Goal: Transaction & Acquisition: Book appointment/travel/reservation

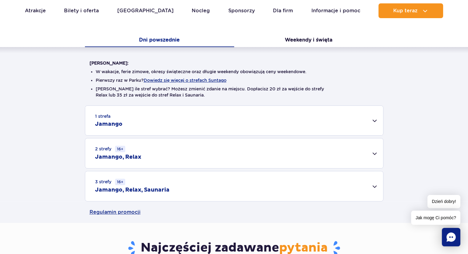
scroll to position [123, 0]
click at [371, 190] on div "3 strefy 16+ Jamango, Relax, Saunaria" at bounding box center [234, 186] width 298 height 30
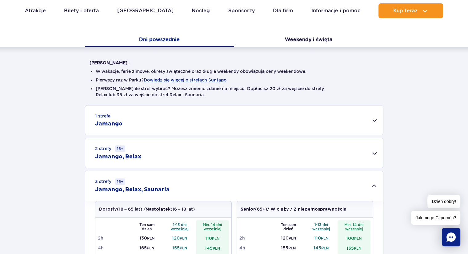
click at [373, 155] on div "2 strefy 16+ Jamango, Relax" at bounding box center [234, 153] width 298 height 30
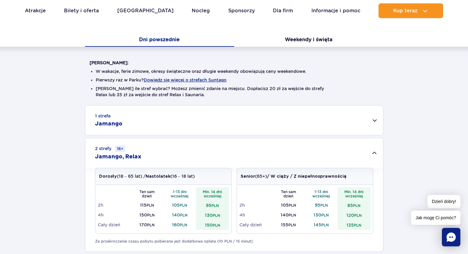
click at [372, 155] on div "2 strefy 16+ Jamango, Relax" at bounding box center [234, 153] width 298 height 30
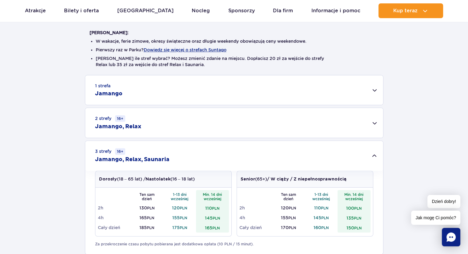
scroll to position [153, 0]
click at [367, 128] on div "2 strefy 16+ Jamango, Relax" at bounding box center [234, 123] width 298 height 30
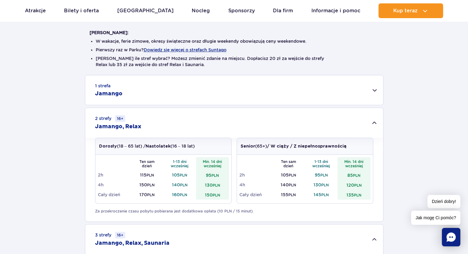
click at [367, 128] on div "2 strefy 16+ Jamango, Relax" at bounding box center [234, 123] width 298 height 30
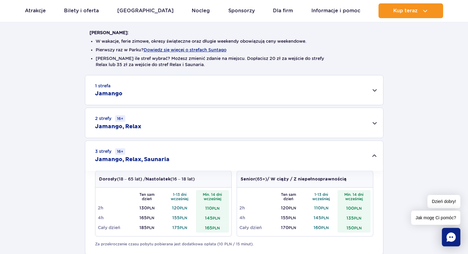
click at [370, 100] on div "1 strefa Jamango" at bounding box center [234, 90] width 298 height 30
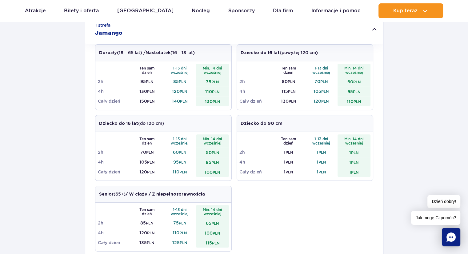
scroll to position [214, 0]
click at [375, 30] on div "1 strefa Jamango" at bounding box center [234, 29] width 298 height 30
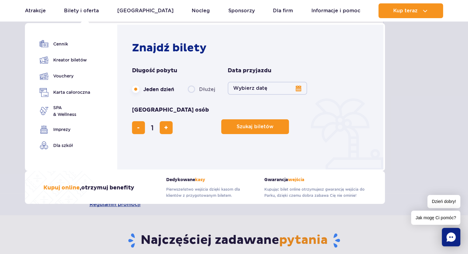
click at [267, 88] on button "Wybierz datę" at bounding box center [267, 88] width 79 height 13
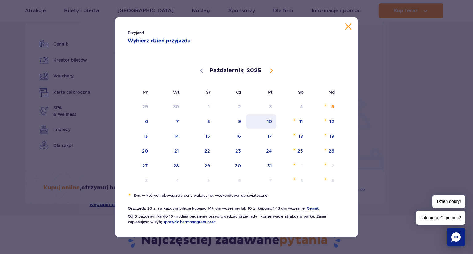
click at [271, 125] on span "10" at bounding box center [261, 122] width 31 height 14
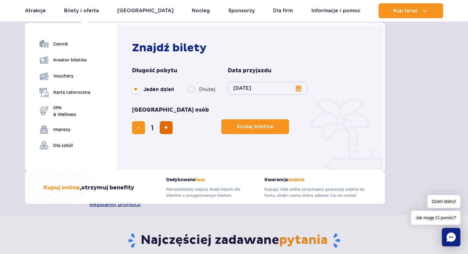
click at [173, 121] on button "dodaj bilet" at bounding box center [166, 127] width 13 height 13
type input "3"
click at [234, 124] on span "Szukaj biletów" at bounding box center [252, 127] width 37 height 6
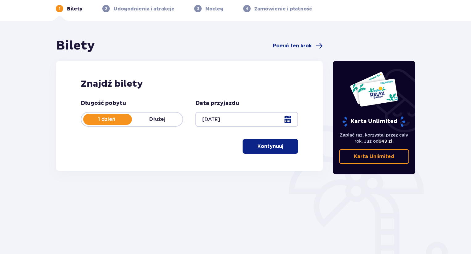
click at [262, 147] on p "Kontynuuj" at bounding box center [270, 146] width 26 height 7
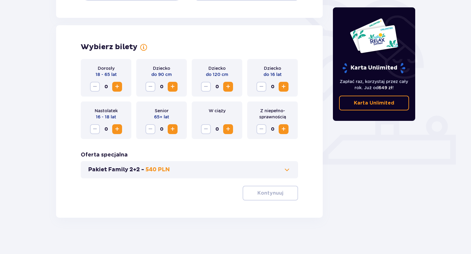
scroll to position [154, 0]
click at [120, 88] on span "Zwiększ" at bounding box center [116, 86] width 7 height 7
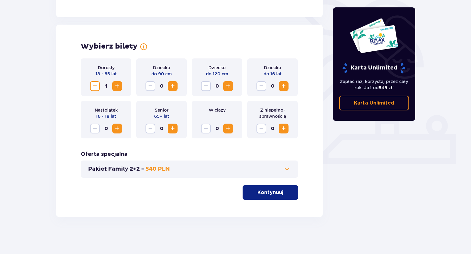
click at [120, 88] on span "Zwiększ" at bounding box center [116, 86] width 7 height 7
click at [284, 87] on span "Zwiększ" at bounding box center [283, 86] width 7 height 7
click at [285, 170] on span at bounding box center [286, 169] width 7 height 7
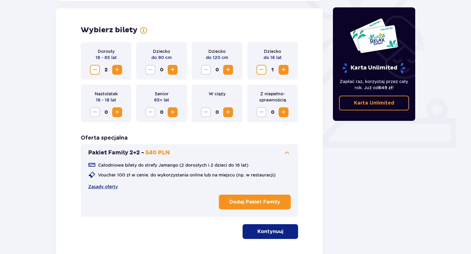
scroll to position [171, 0]
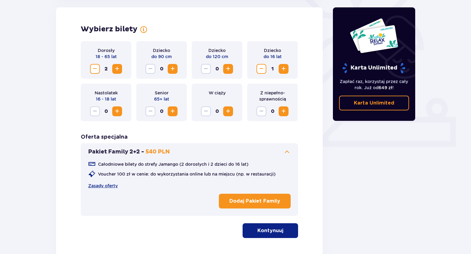
click at [287, 153] on span at bounding box center [286, 151] width 7 height 7
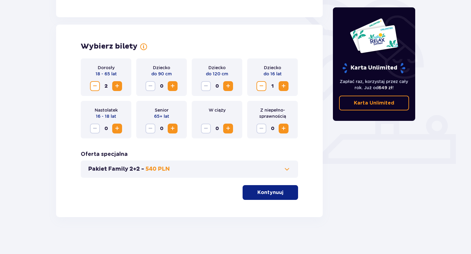
scroll to position [154, 0]
click at [257, 195] on p "Kontynuuj" at bounding box center [270, 192] width 26 height 7
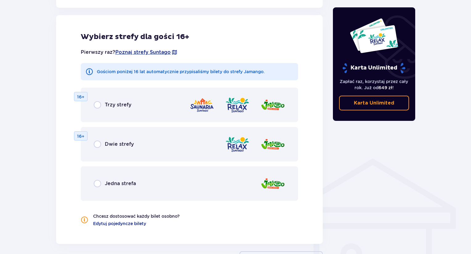
scroll to position [342, 0]
click at [115, 186] on span "Jedna strefa" at bounding box center [120, 183] width 31 height 7
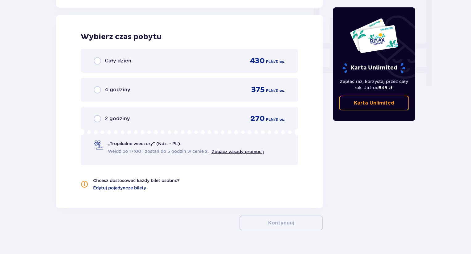
scroll to position [578, 0]
click at [100, 60] on input "radio" at bounding box center [97, 60] width 7 height 7
radio input "true"
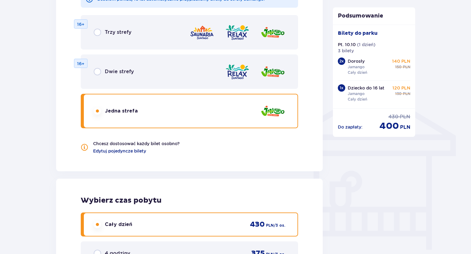
scroll to position [414, 0]
click at [99, 34] on input "radio" at bounding box center [97, 32] width 7 height 7
radio input "true"
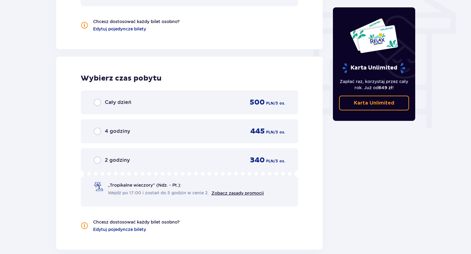
scroll to position [578, 0]
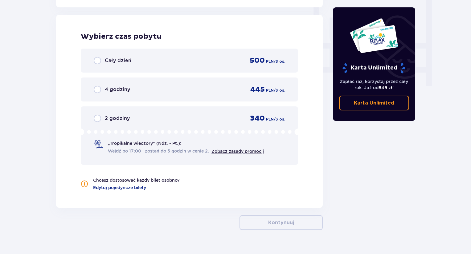
click at [99, 63] on input "radio" at bounding box center [97, 60] width 7 height 7
radio input "true"
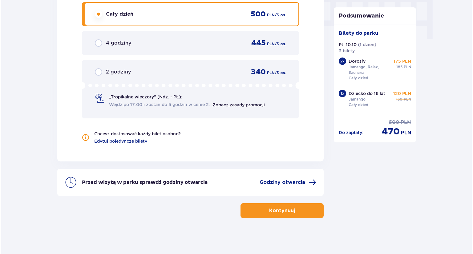
scroll to position [625, 0]
click at [289, 183] on span "Godziny otwarcia" at bounding box center [281, 182] width 46 height 7
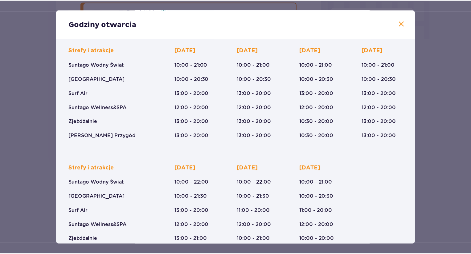
scroll to position [45, 0]
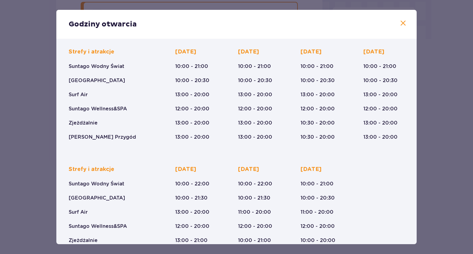
click at [401, 25] on span at bounding box center [402, 23] width 7 height 7
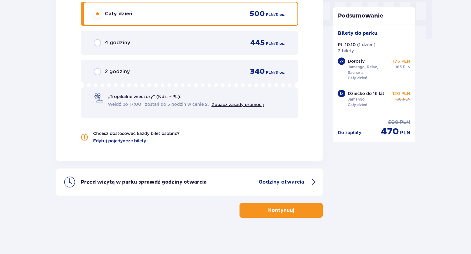
click at [283, 211] on p "Kontynuuj" at bounding box center [281, 210] width 26 height 7
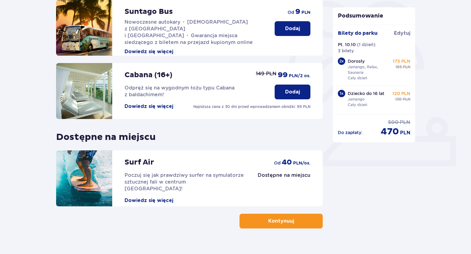
scroll to position [163, 0]
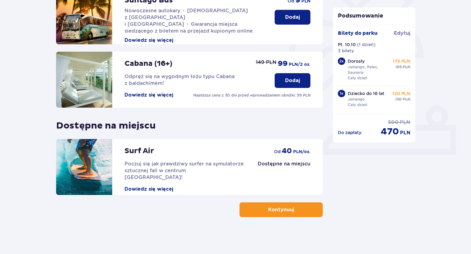
click at [286, 212] on p "Kontynuuj" at bounding box center [281, 210] width 26 height 7
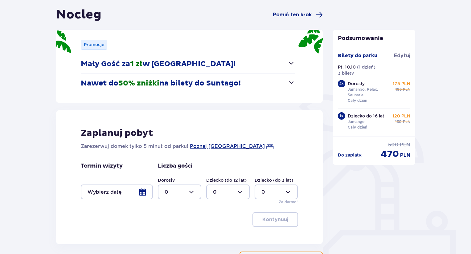
click at [143, 196] on div at bounding box center [117, 192] width 72 height 15
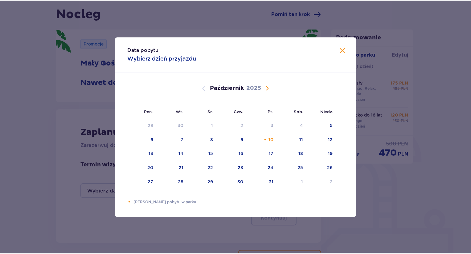
scroll to position [59, 0]
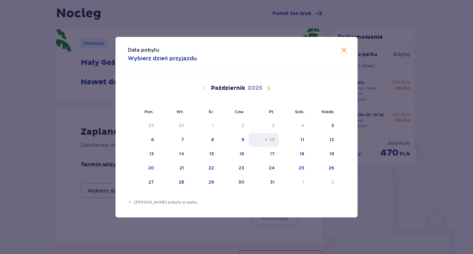
click at [271, 143] on div "10" at bounding box center [264, 140] width 30 height 14
click at [346, 50] on span "Zamknij" at bounding box center [343, 50] width 7 height 7
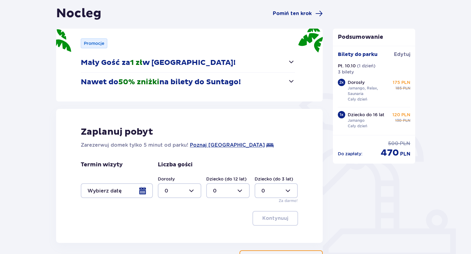
scroll to position [59, 0]
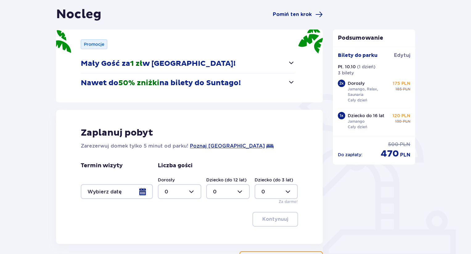
click at [180, 194] on div at bounding box center [179, 191] width 43 height 15
click at [167, 157] on p "2" at bounding box center [165, 157] width 3 height 7
type input "2"
click at [241, 191] on div at bounding box center [227, 191] width 43 height 15
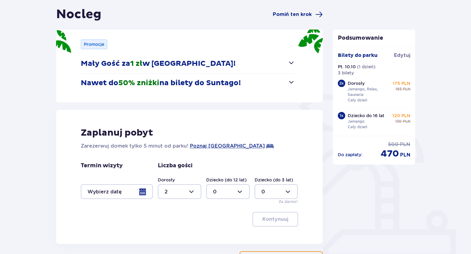
click at [236, 193] on div at bounding box center [227, 191] width 43 height 15
click at [221, 144] on div "1" at bounding box center [228, 144] width 30 height 7
type input "1"
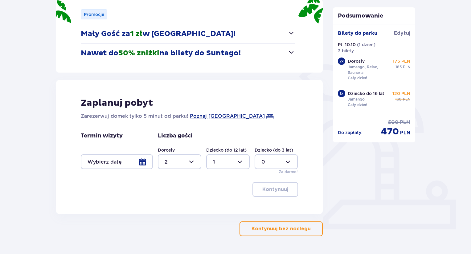
scroll to position [89, 0]
click at [148, 165] on div at bounding box center [117, 161] width 72 height 15
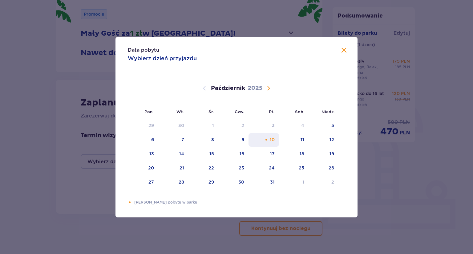
click at [263, 143] on div "10" at bounding box center [264, 140] width 30 height 14
click at [283, 143] on div "11" at bounding box center [294, 140] width 30 height 14
type input "10.10.25 - 11.10.25"
type input "0"
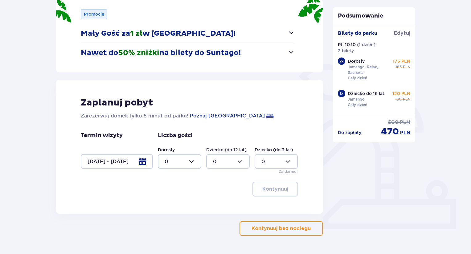
click at [189, 165] on div at bounding box center [179, 161] width 43 height 15
click at [166, 206] on p "2" at bounding box center [165, 206] width 3 height 7
type input "2"
click at [237, 163] on div at bounding box center [227, 161] width 43 height 15
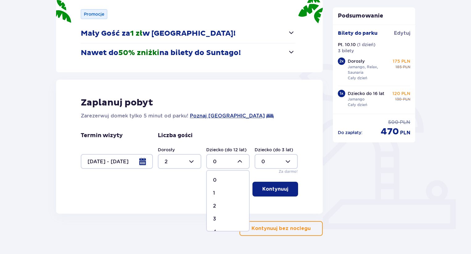
click at [221, 195] on div "1" at bounding box center [228, 193] width 30 height 7
type input "1"
click at [275, 191] on p "Kontynuuj" at bounding box center [275, 189] width 26 height 7
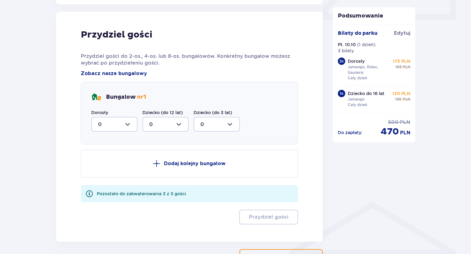
scroll to position [302, 0]
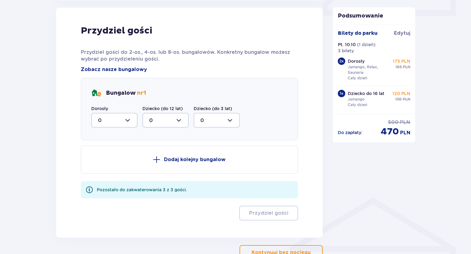
click at [128, 123] on div at bounding box center [114, 120] width 46 height 15
click at [99, 165] on p "2" at bounding box center [99, 165] width 3 height 7
type input "2"
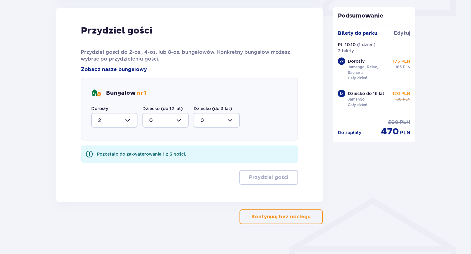
click at [175, 120] on div at bounding box center [165, 120] width 46 height 15
click at [148, 151] on span "1" at bounding box center [165, 152] width 45 height 13
type input "1"
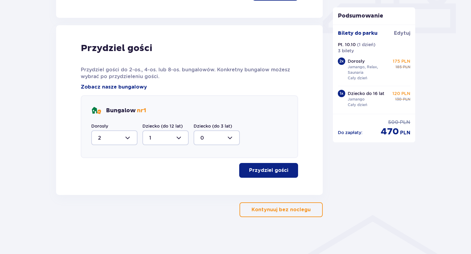
scroll to position [285, 0]
click at [290, 174] on span "button" at bounding box center [289, 170] width 7 height 7
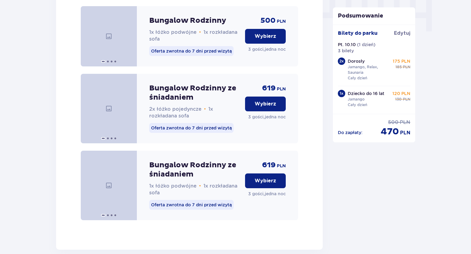
scroll to position [633, 0]
click at [277, 111] on button "Wybierz" at bounding box center [265, 103] width 41 height 15
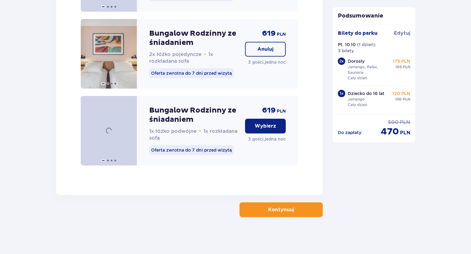
scroll to position [695, 0]
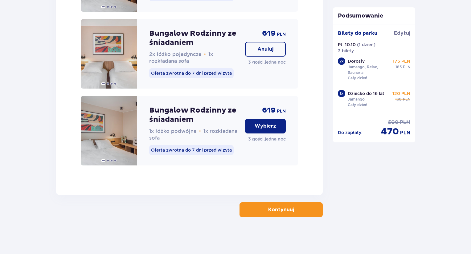
click at [269, 129] on p "Wybierz" at bounding box center [265, 126] width 22 height 7
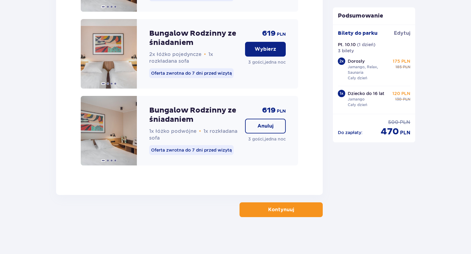
click at [274, 47] on p "Wybierz" at bounding box center [265, 49] width 22 height 7
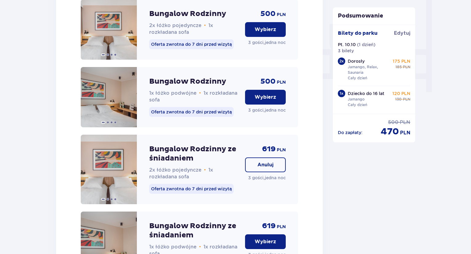
scroll to position [572, 0]
click at [267, 101] on p "Wybierz" at bounding box center [265, 97] width 22 height 7
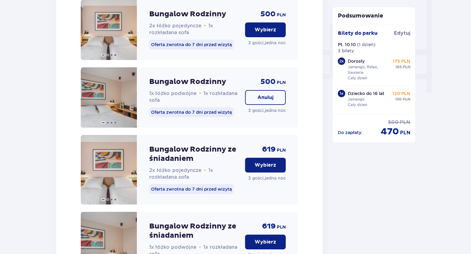
scroll to position [571, 0]
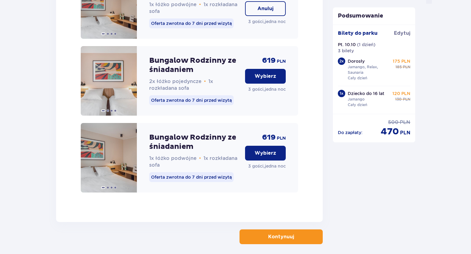
click at [267, 161] on button "Wybierz" at bounding box center [265, 153] width 41 height 15
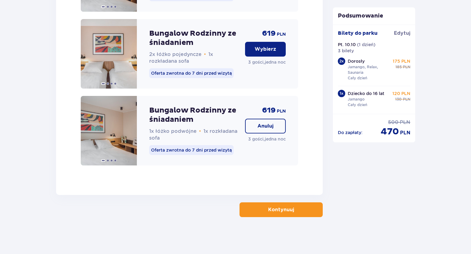
scroll to position [695, 0]
click at [285, 213] on button "Kontynuuj" at bounding box center [280, 210] width 83 height 15
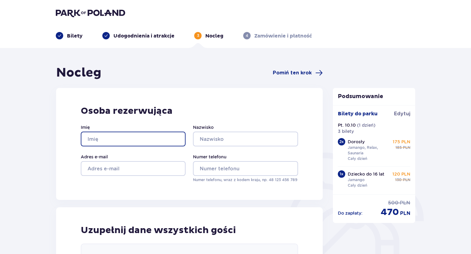
click at [148, 136] on input "Imię" at bounding box center [133, 139] width 105 height 15
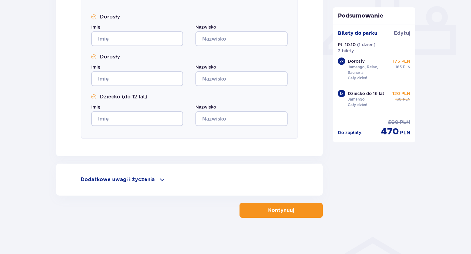
scroll to position [264, 0]
click at [154, 181] on div "Dodatkowe uwagi i życzenia" at bounding box center [189, 179] width 217 height 7
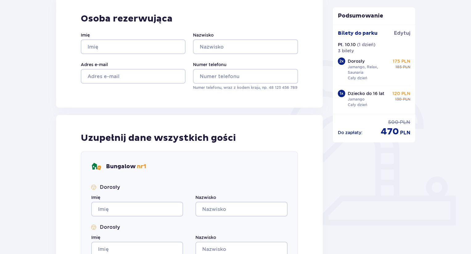
scroll to position [90, 0]
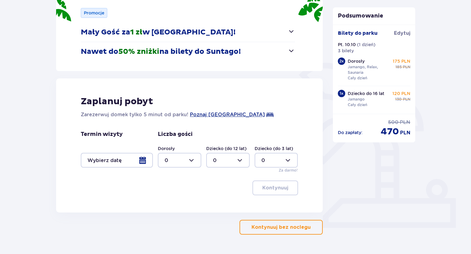
scroll to position [107, 0]
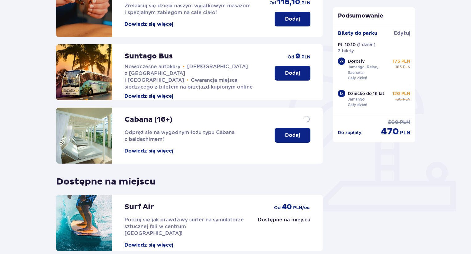
scroll to position [163, 0]
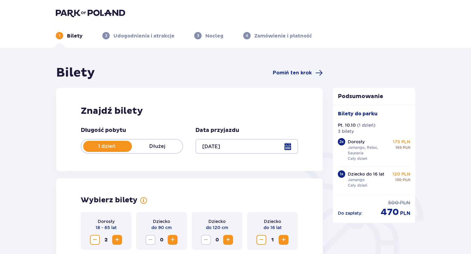
type input "10.10.25"
